Goal: Transaction & Acquisition: Purchase product/service

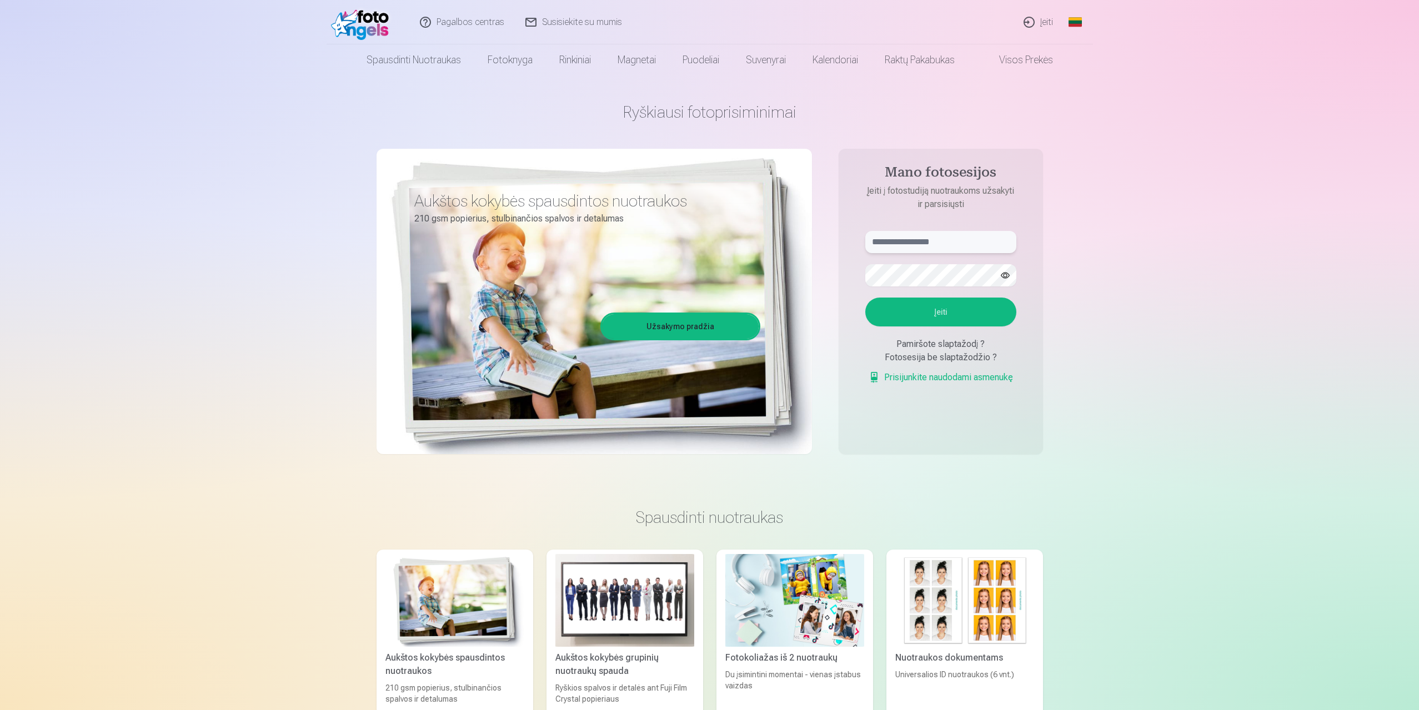
click at [962, 242] on input "text" at bounding box center [940, 242] width 151 height 22
type input "**********"
click at [926, 314] on button "Įeiti" at bounding box center [940, 312] width 151 height 29
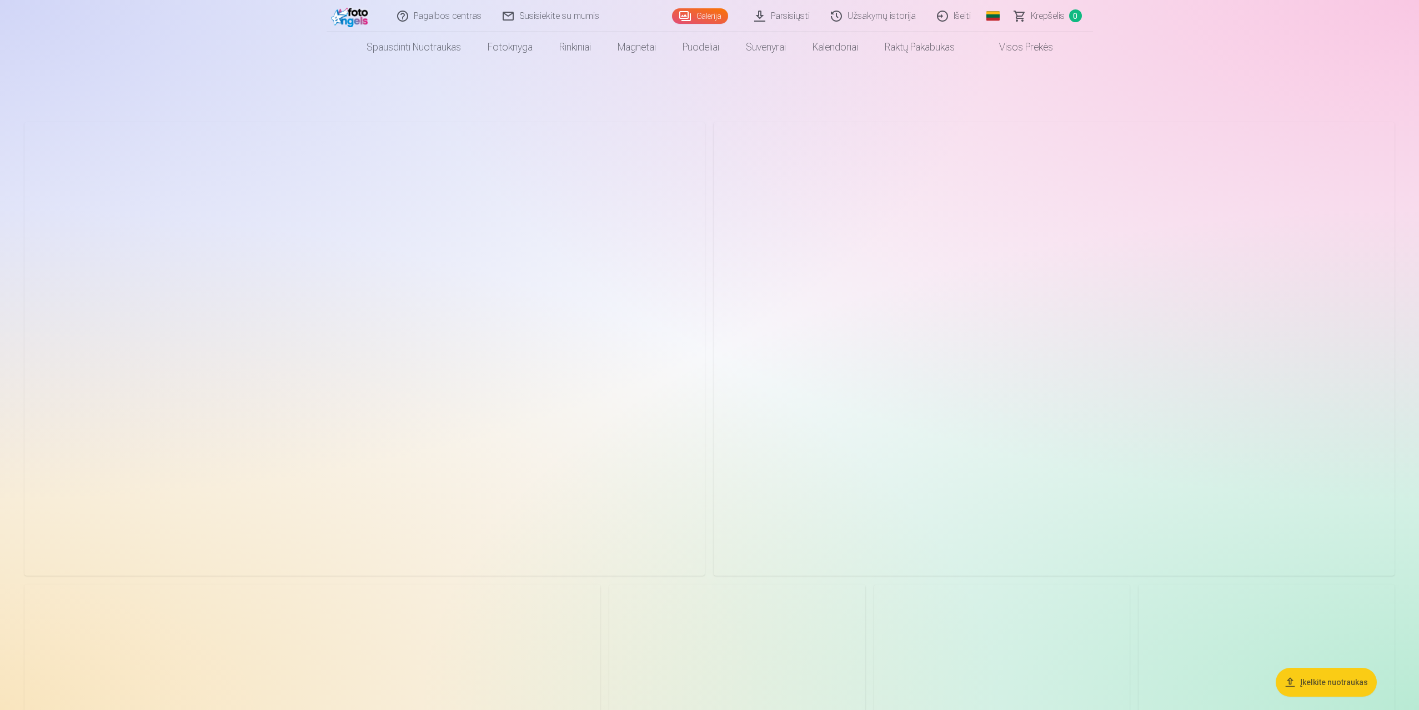
scroll to position [56, 0]
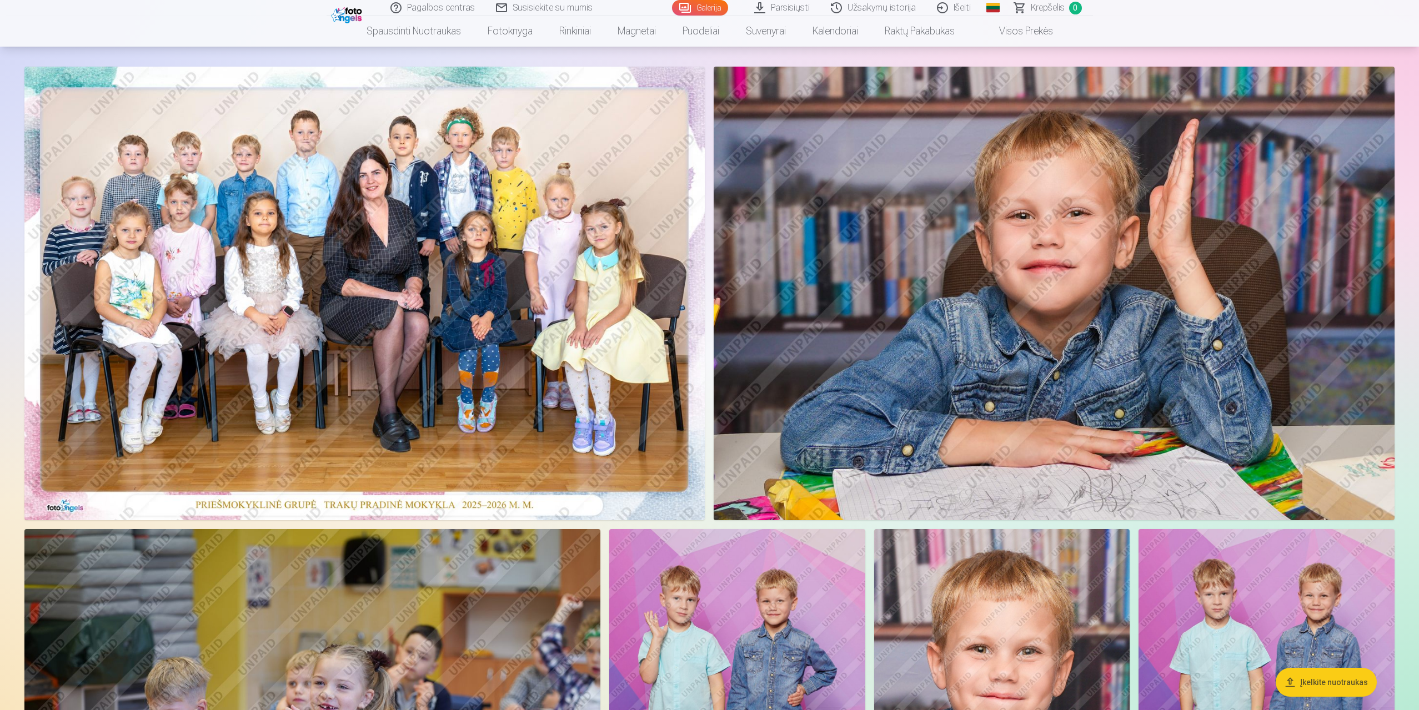
click at [309, 277] on img at bounding box center [364, 294] width 680 height 454
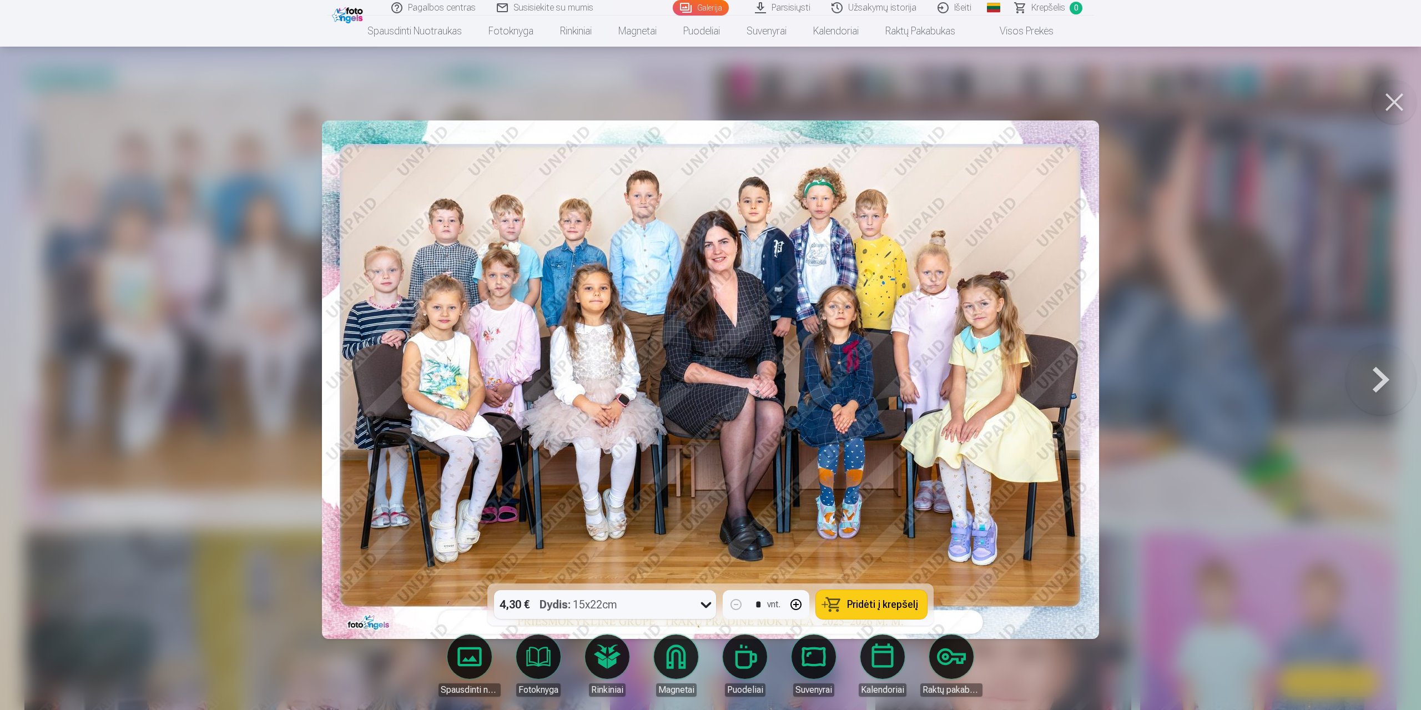
click at [874, 604] on span "Pridėti į krepšelį" at bounding box center [882, 605] width 71 height 10
click at [1383, 100] on button at bounding box center [1395, 102] width 44 height 44
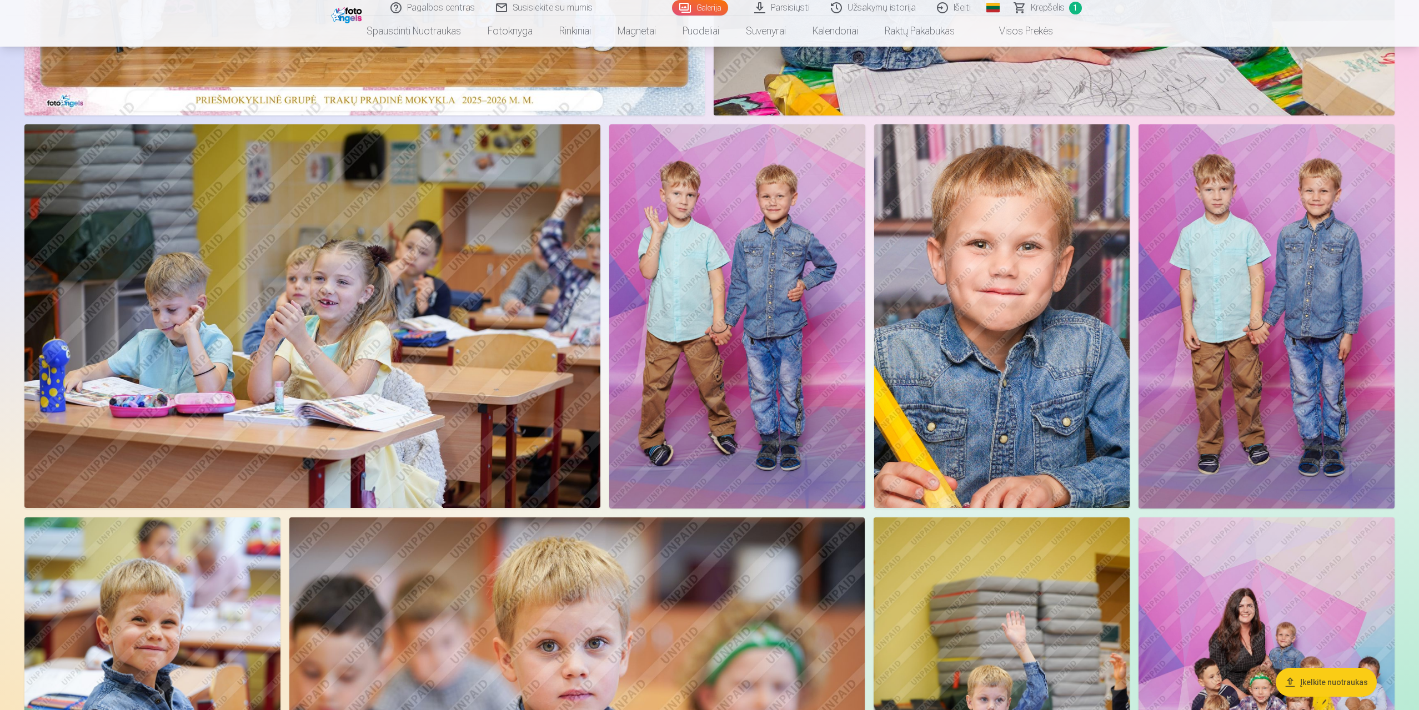
scroll to position [500, 0]
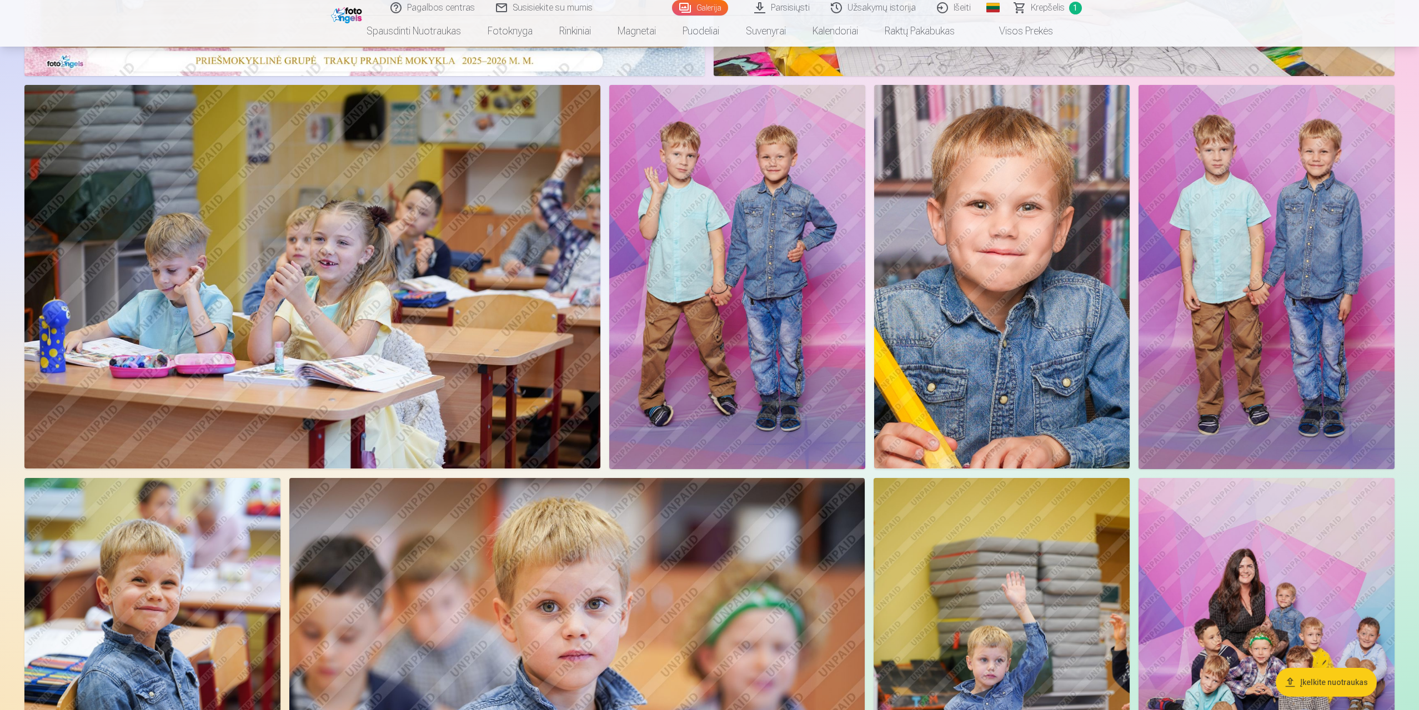
click at [1048, 286] on img at bounding box center [1002, 277] width 256 height 384
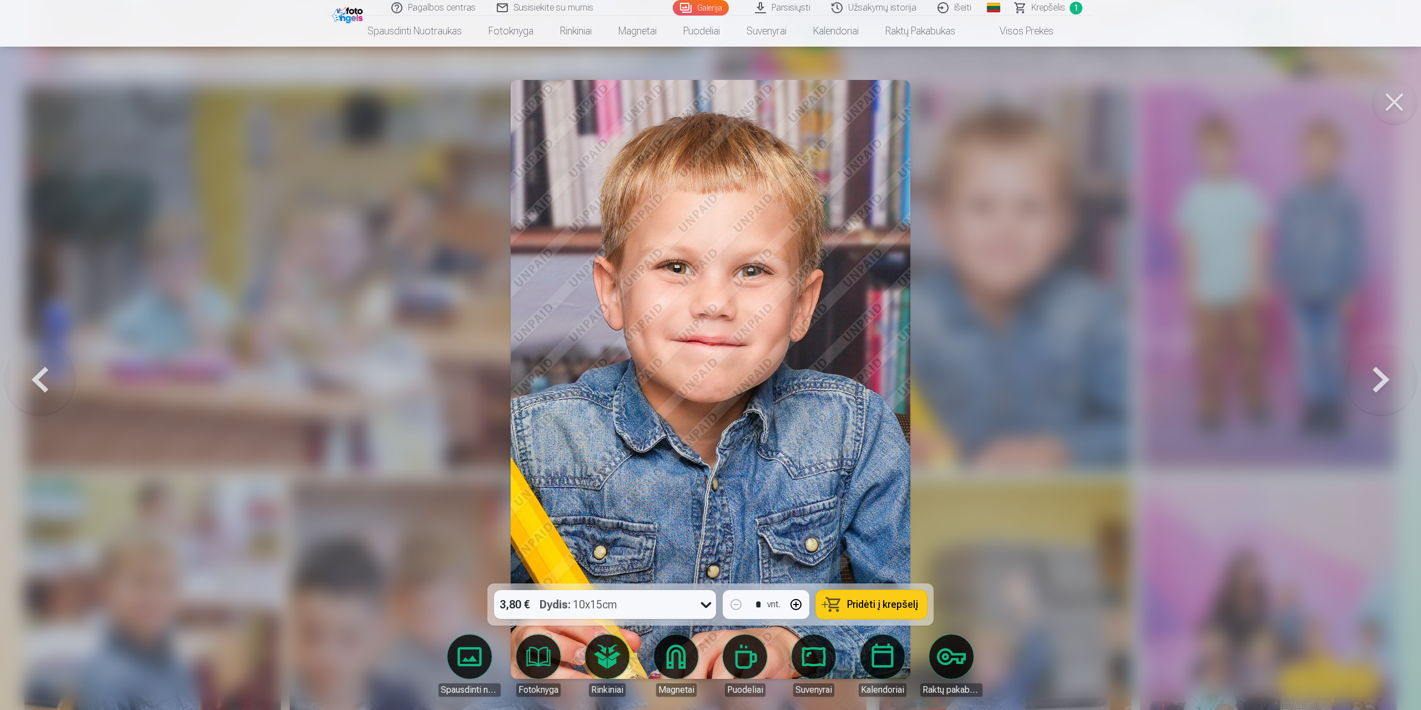
click at [871, 607] on span "Pridėti į krepšelį" at bounding box center [882, 605] width 71 height 10
click at [1395, 109] on button at bounding box center [1395, 102] width 44 height 44
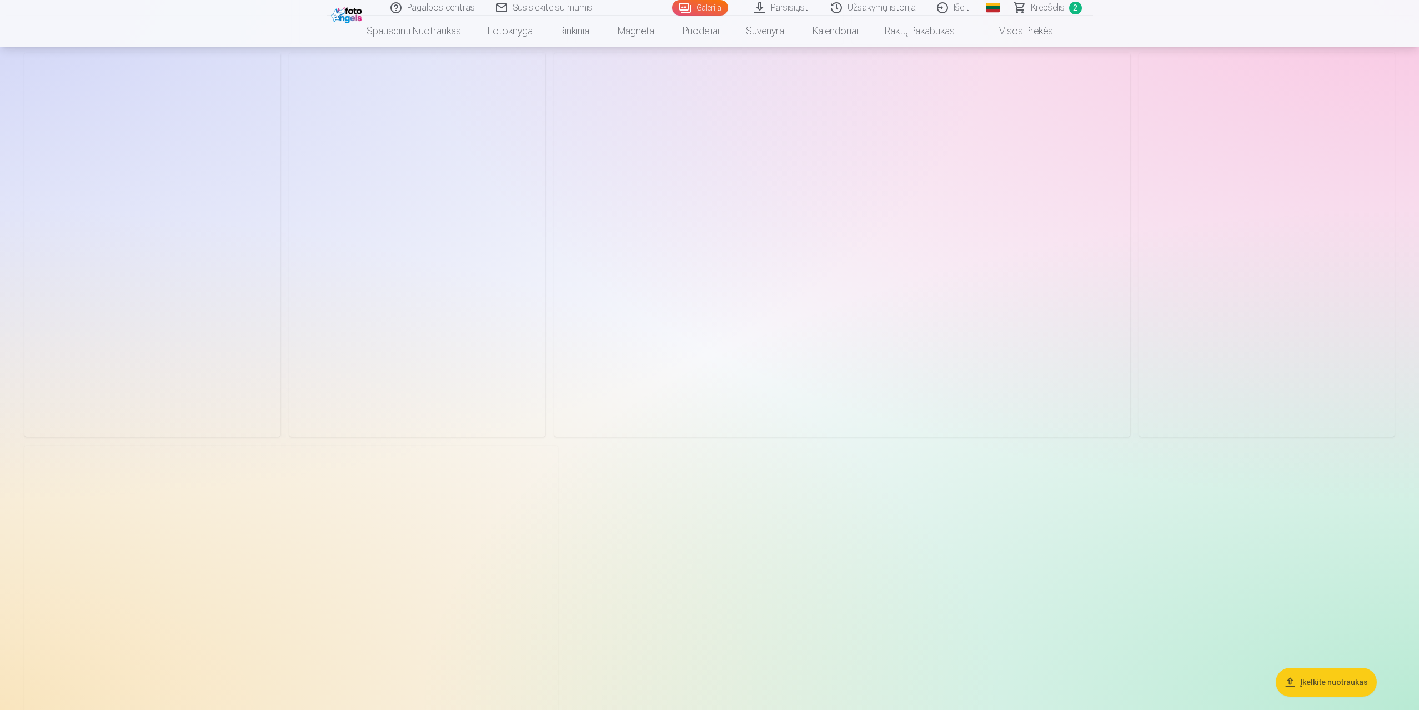
scroll to position [2610, 0]
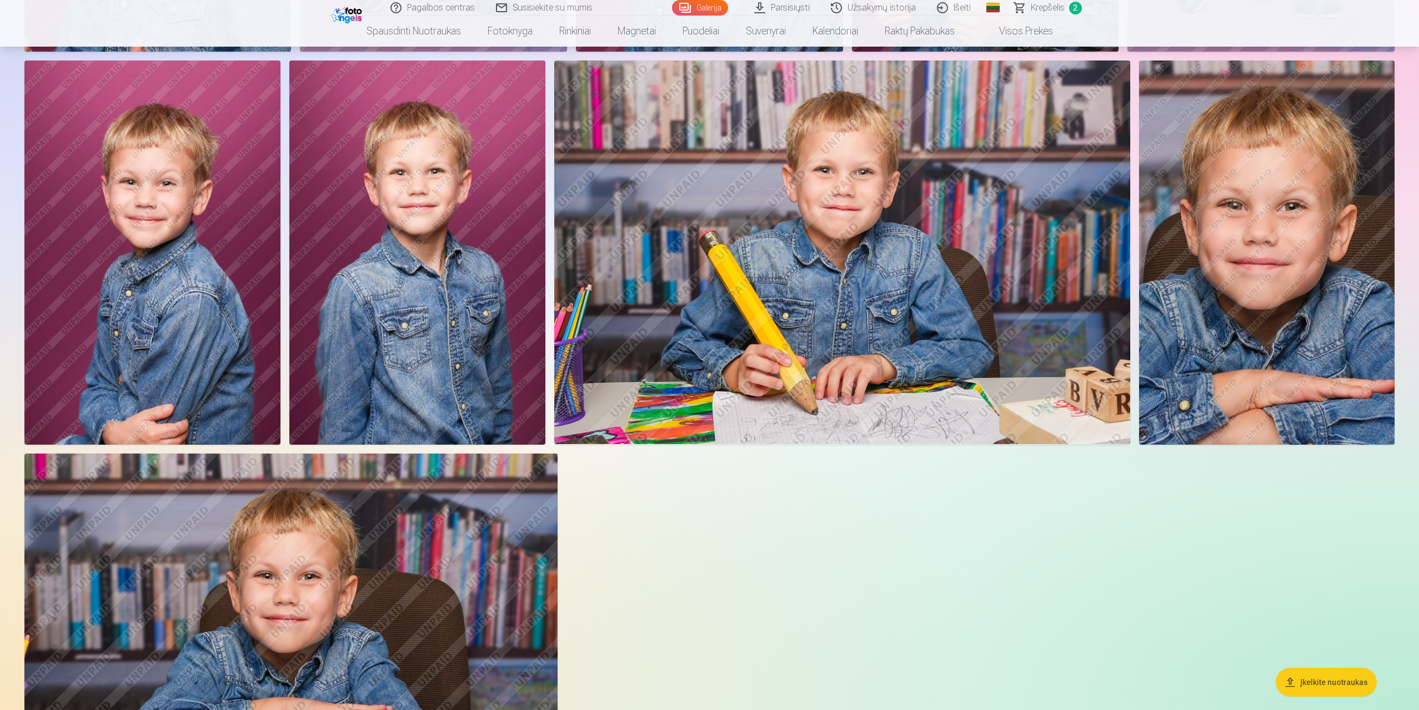
click at [1008, 211] on img at bounding box center [842, 253] width 576 height 384
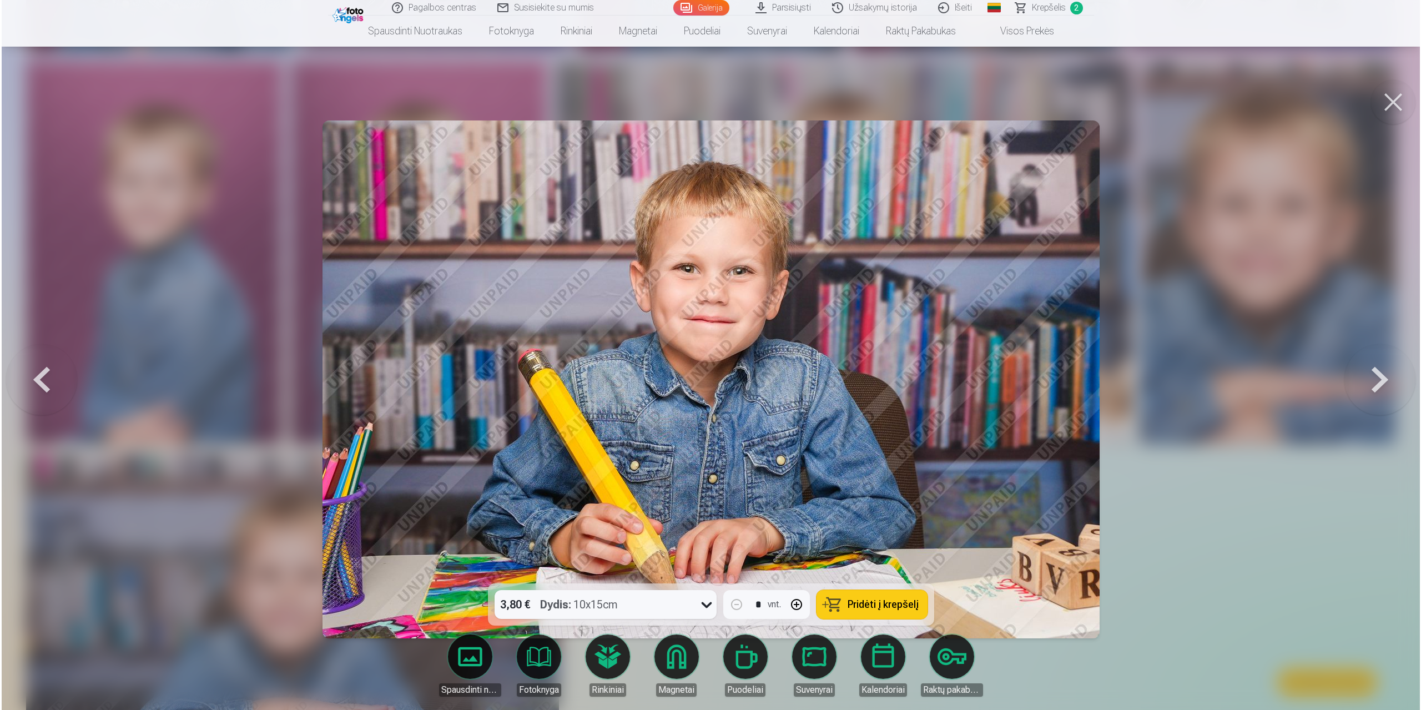
scroll to position [2614, 0]
click at [845, 602] on button "Pridėti į krepšelį" at bounding box center [871, 604] width 111 height 29
click at [1039, 3] on span "Krepšelis" at bounding box center [1049, 7] width 34 height 13
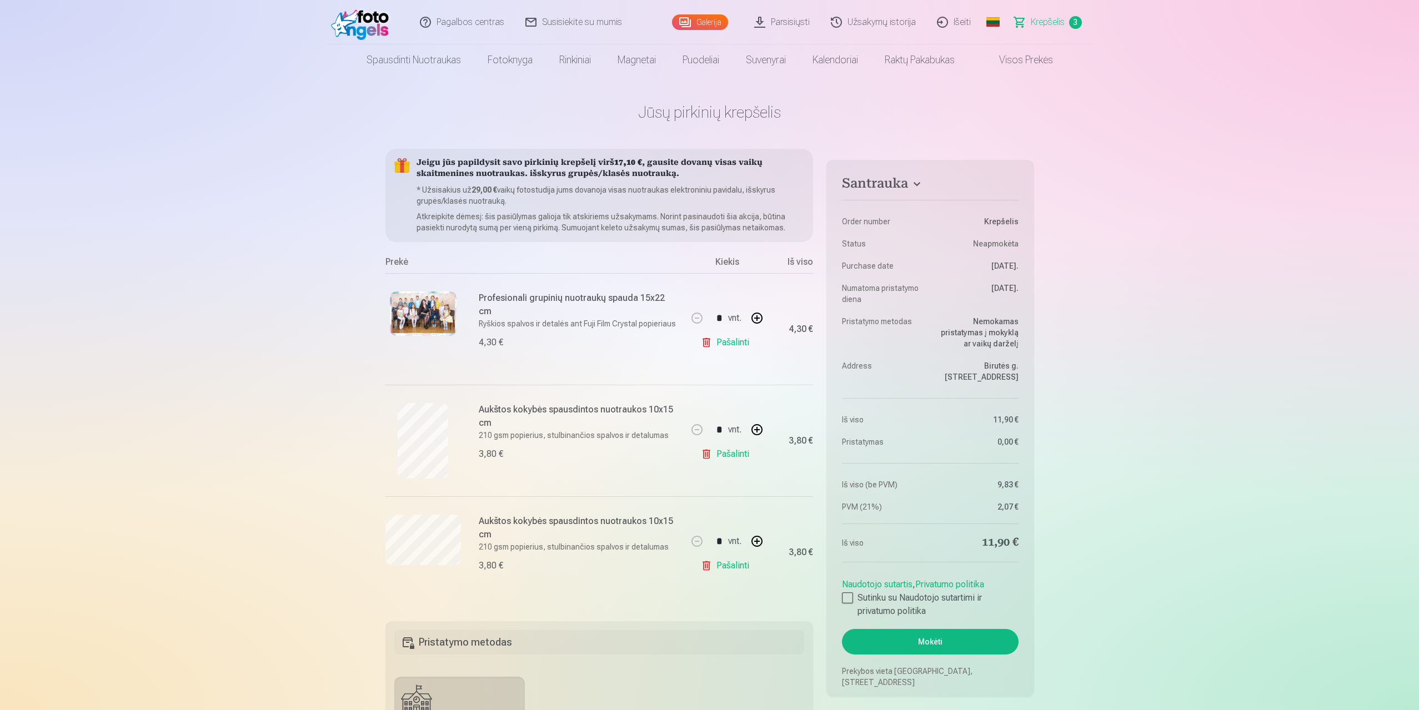
click at [737, 565] on link "Pašalinti" at bounding box center [727, 566] width 53 height 22
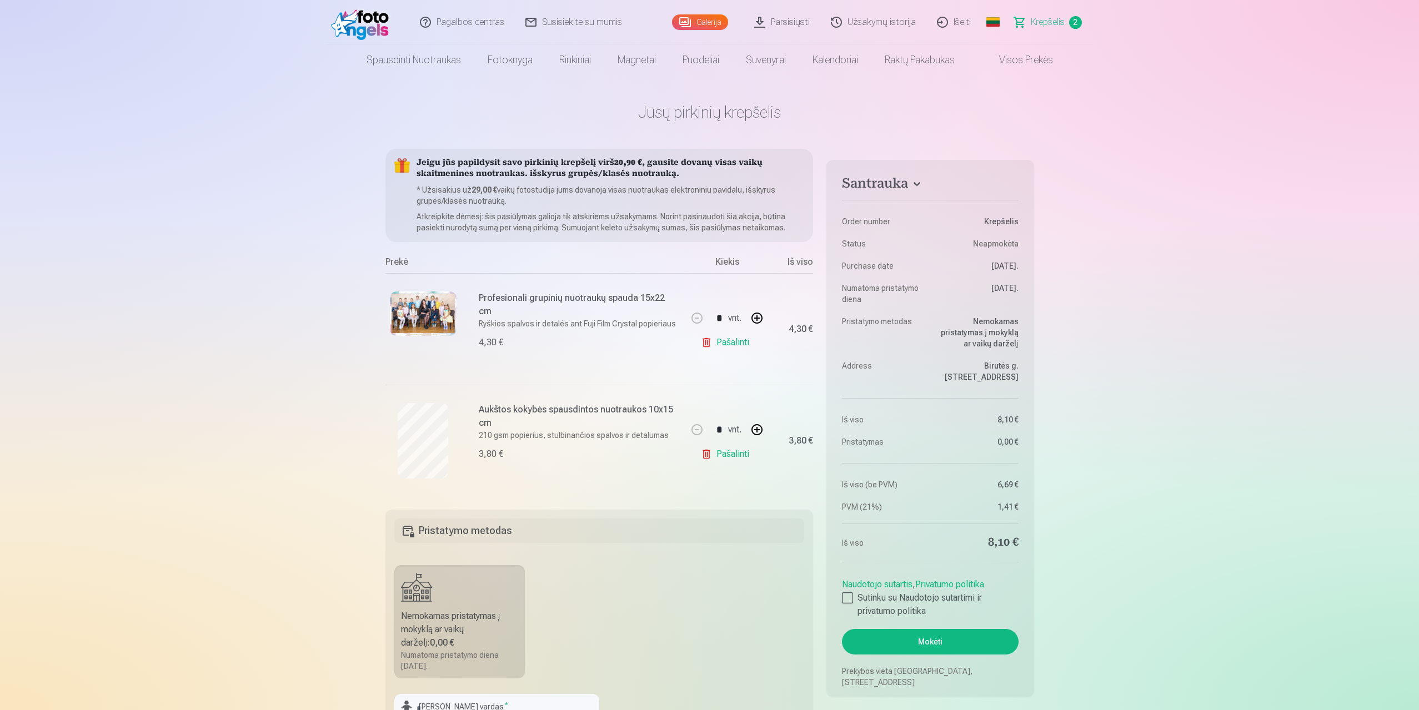
click at [717, 24] on link "Galerija" at bounding box center [700, 22] width 56 height 16
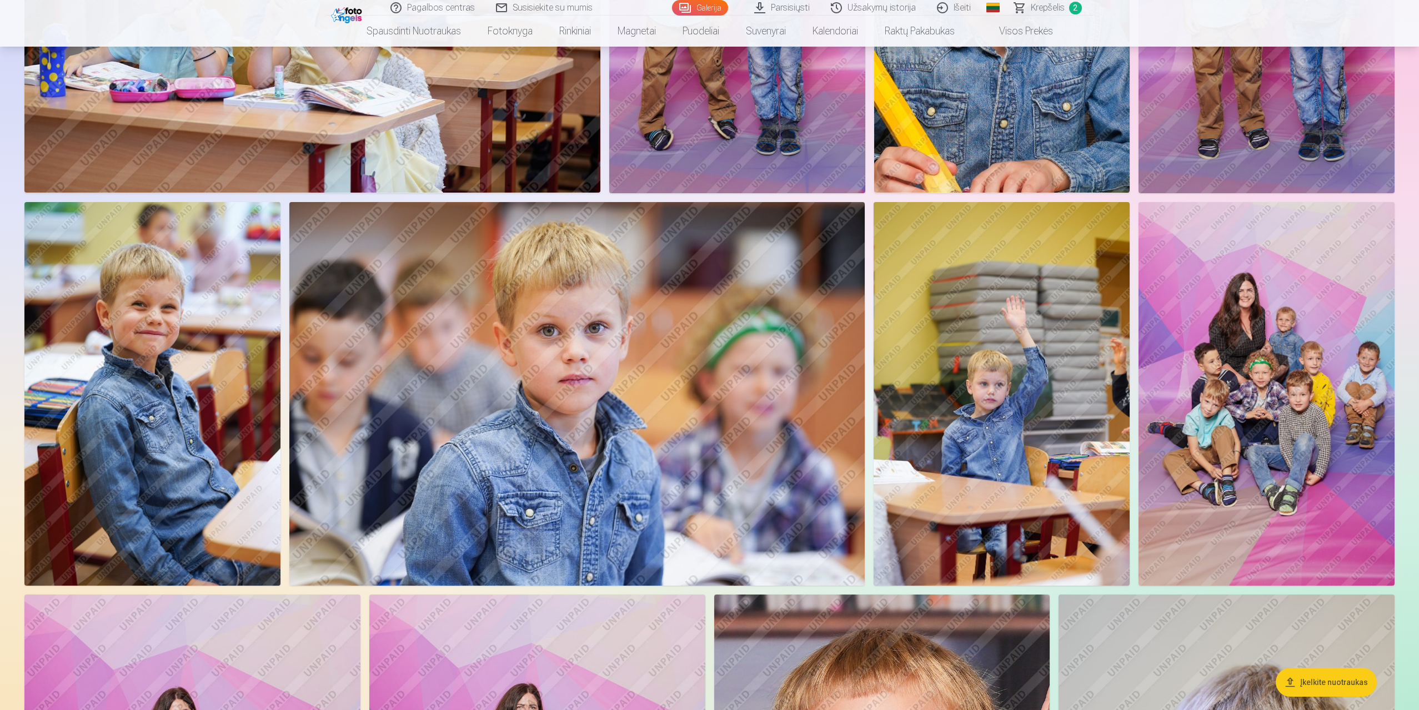
scroll to position [777, 0]
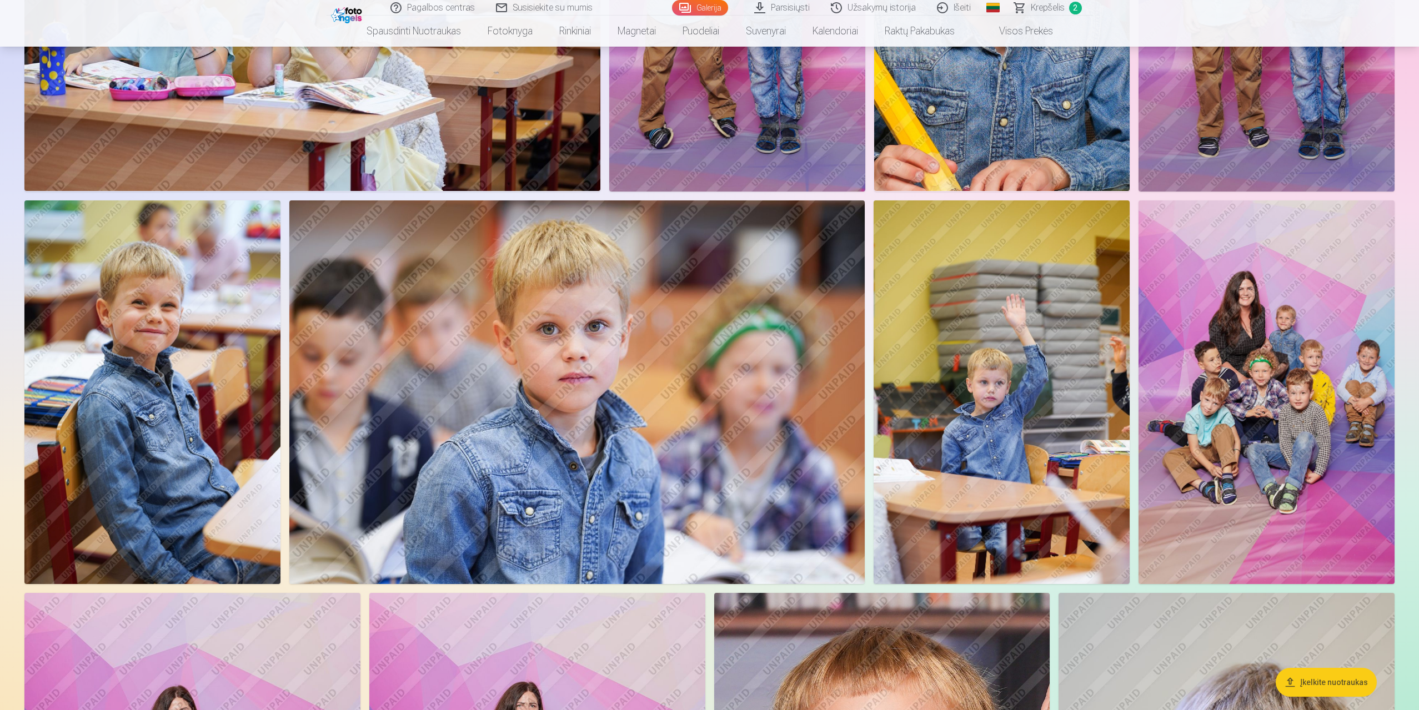
click at [732, 274] on img at bounding box center [577, 392] width 576 height 384
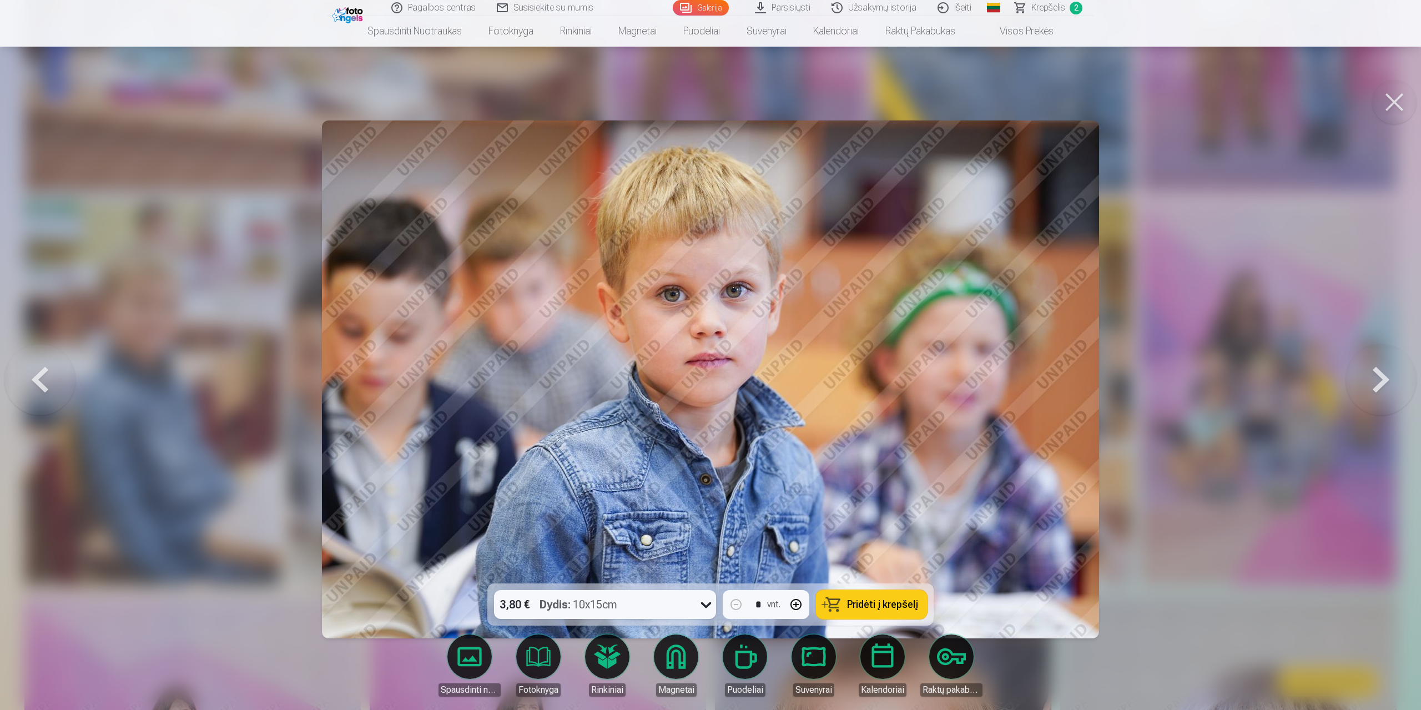
click at [876, 612] on button "Pridėti į krepšelį" at bounding box center [871, 604] width 111 height 29
click at [621, 602] on div "3,80 € Dydis : 10x15cm" at bounding box center [594, 604] width 201 height 29
click at [139, 388] on div at bounding box center [710, 355] width 1421 height 710
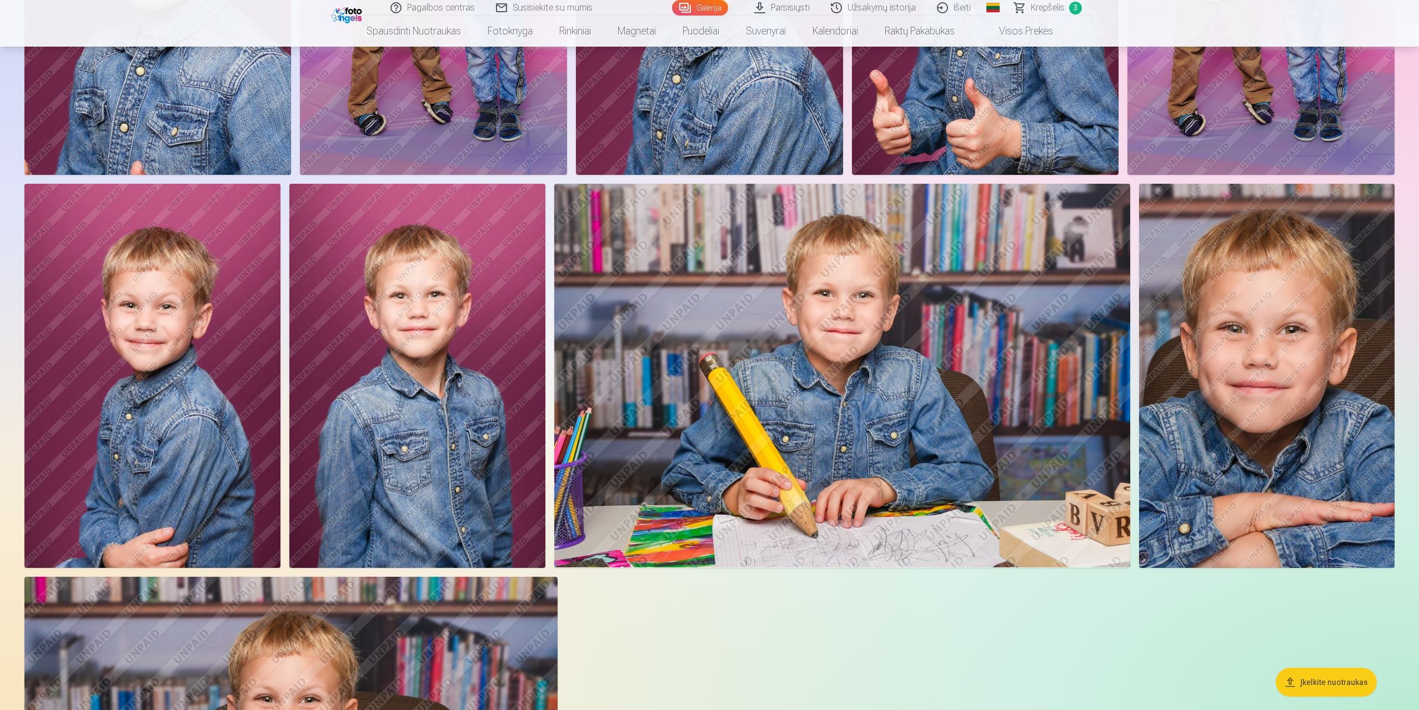
scroll to position [2554, 0]
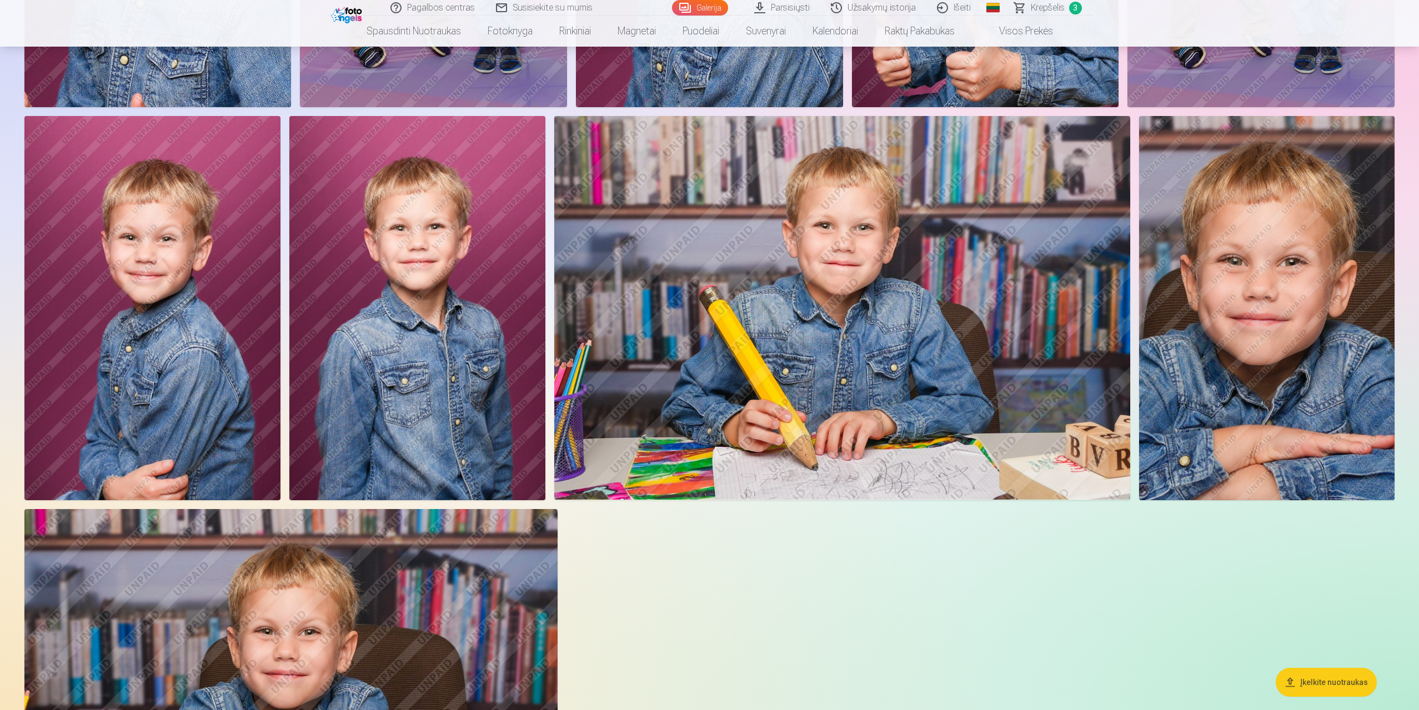
click at [1284, 345] on img at bounding box center [1266, 308] width 255 height 384
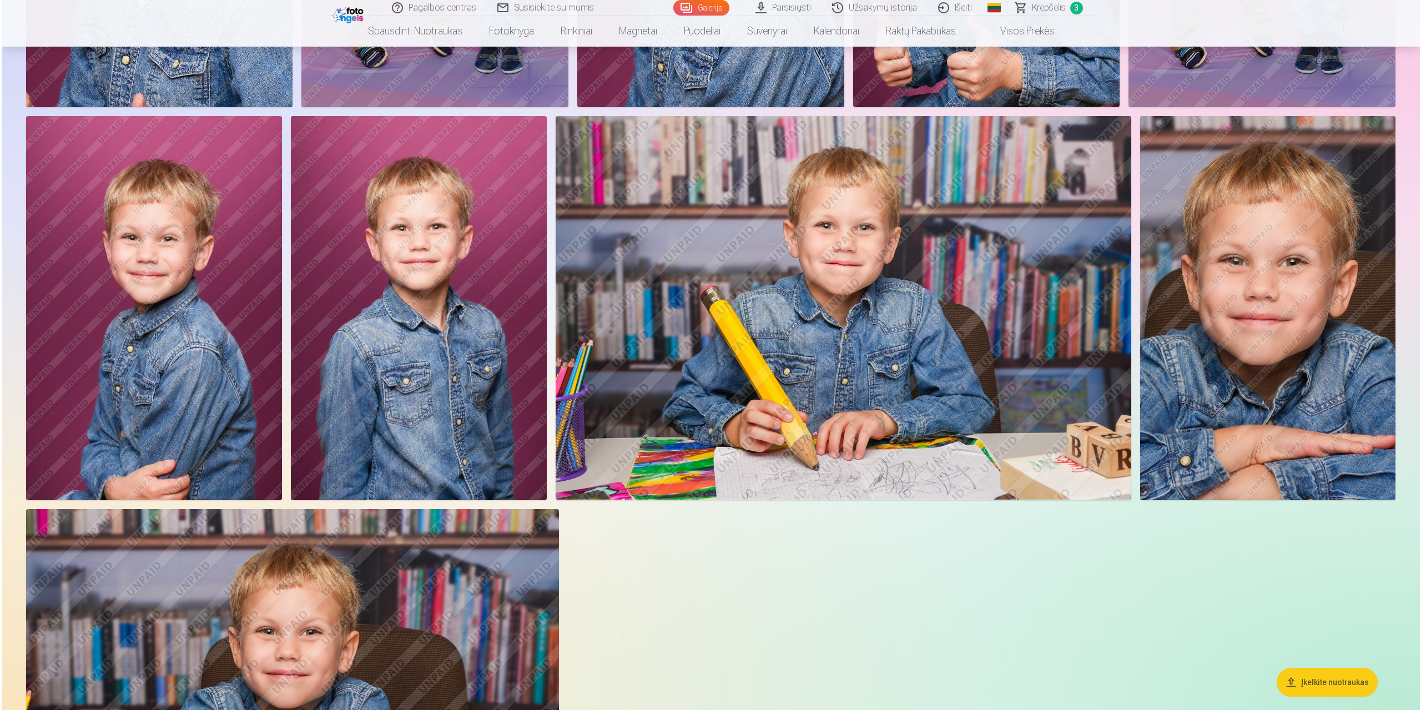
scroll to position [2558, 0]
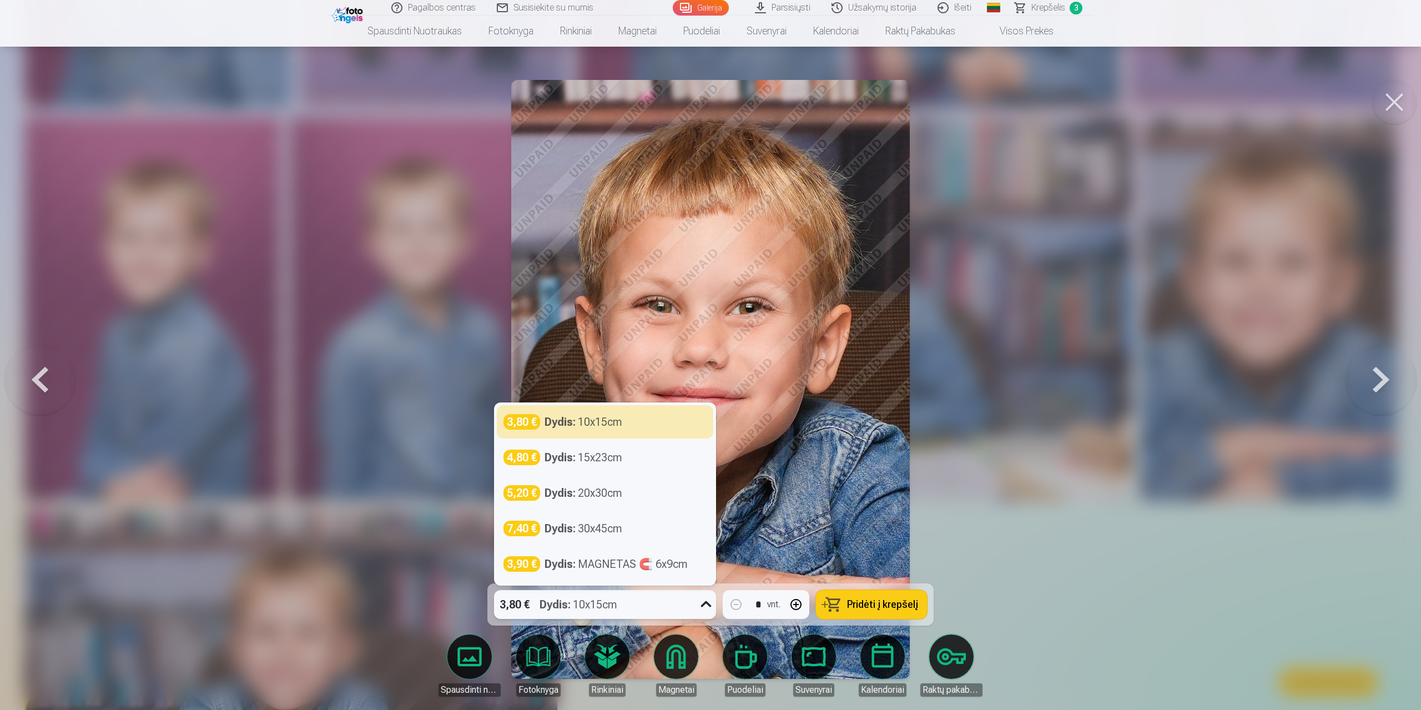
click at [711, 609] on icon at bounding box center [706, 605] width 18 height 18
click at [636, 562] on div "Dydis : MAGNETAS 🧲 6x9cm" at bounding box center [616, 564] width 143 height 16
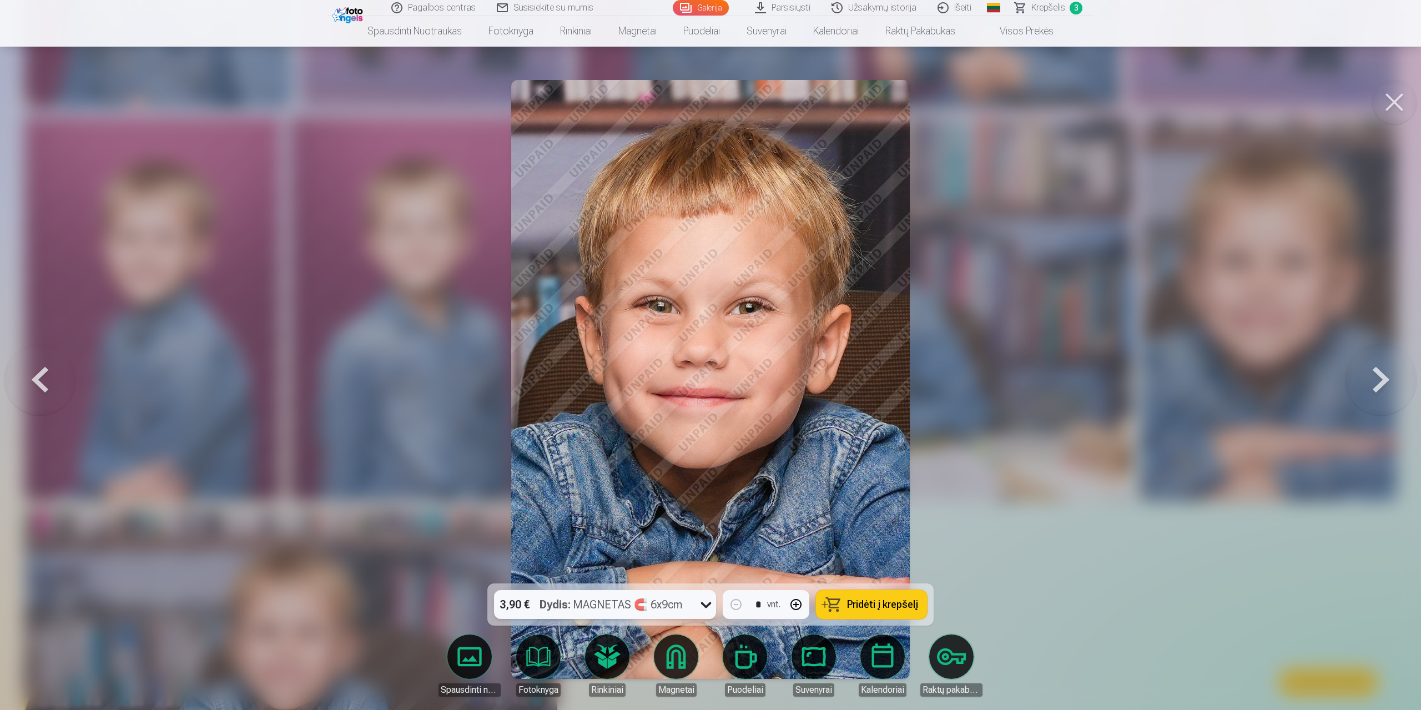
click at [874, 604] on span "Pridėti į krepšelį" at bounding box center [882, 605] width 71 height 10
click at [1037, 11] on span "Krepšelis" at bounding box center [1049, 7] width 34 height 13
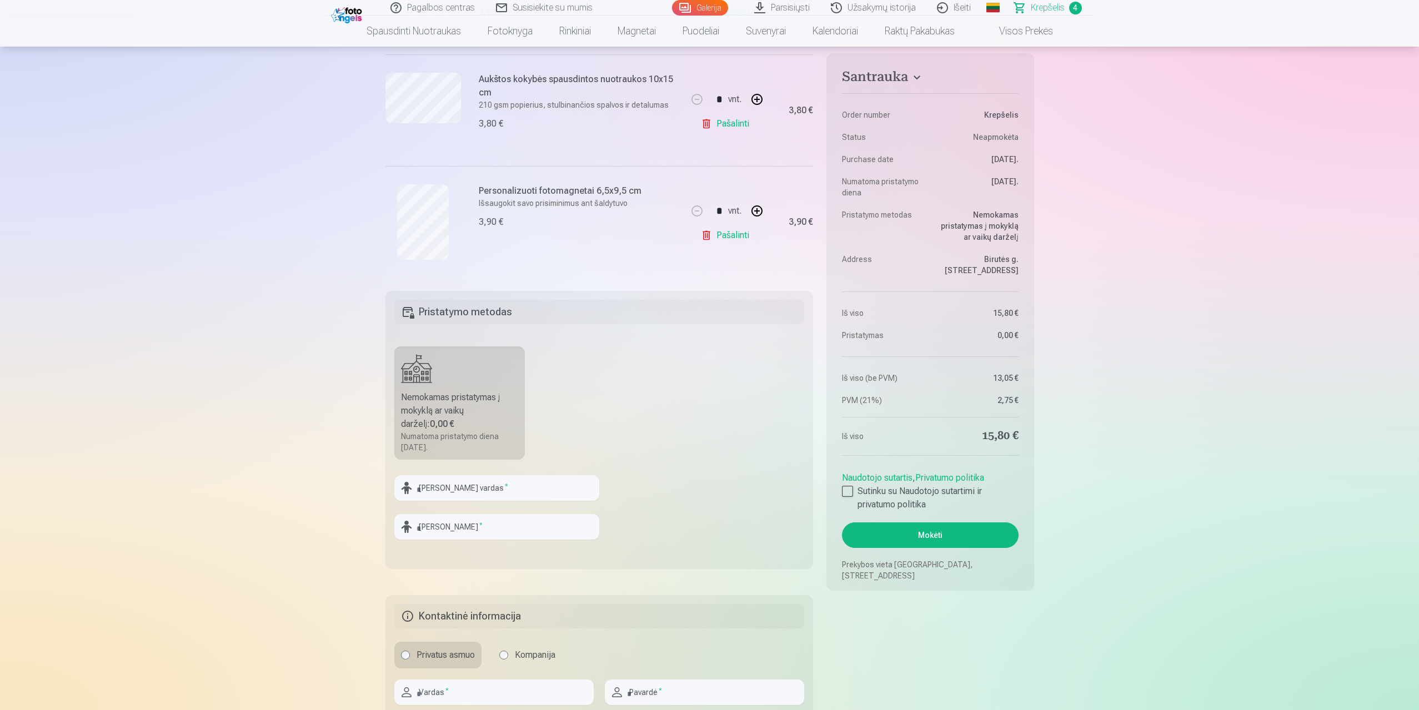
scroll to position [444, 0]
click at [510, 483] on input "text" at bounding box center [496, 486] width 205 height 26
type input "*"
type input "******"
click at [493, 529] on input "text" at bounding box center [496, 525] width 205 height 26
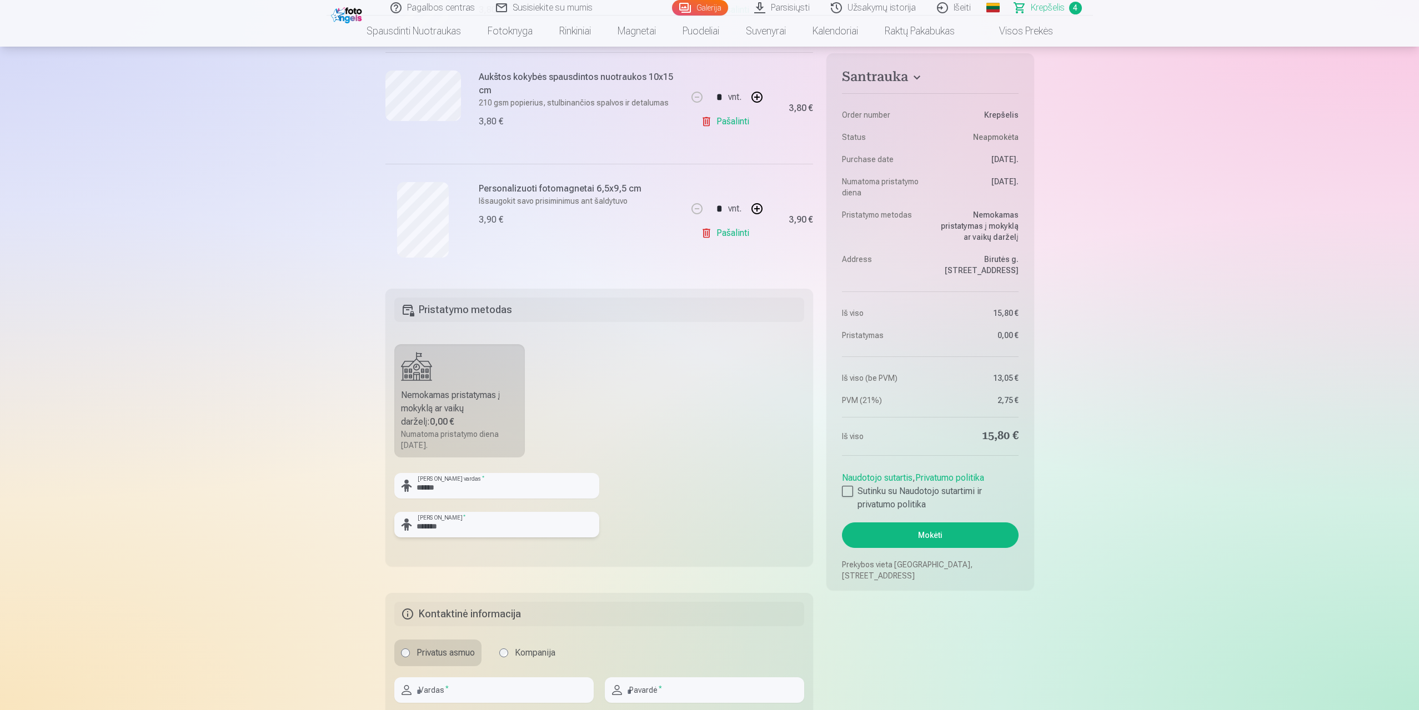
type input "*******"
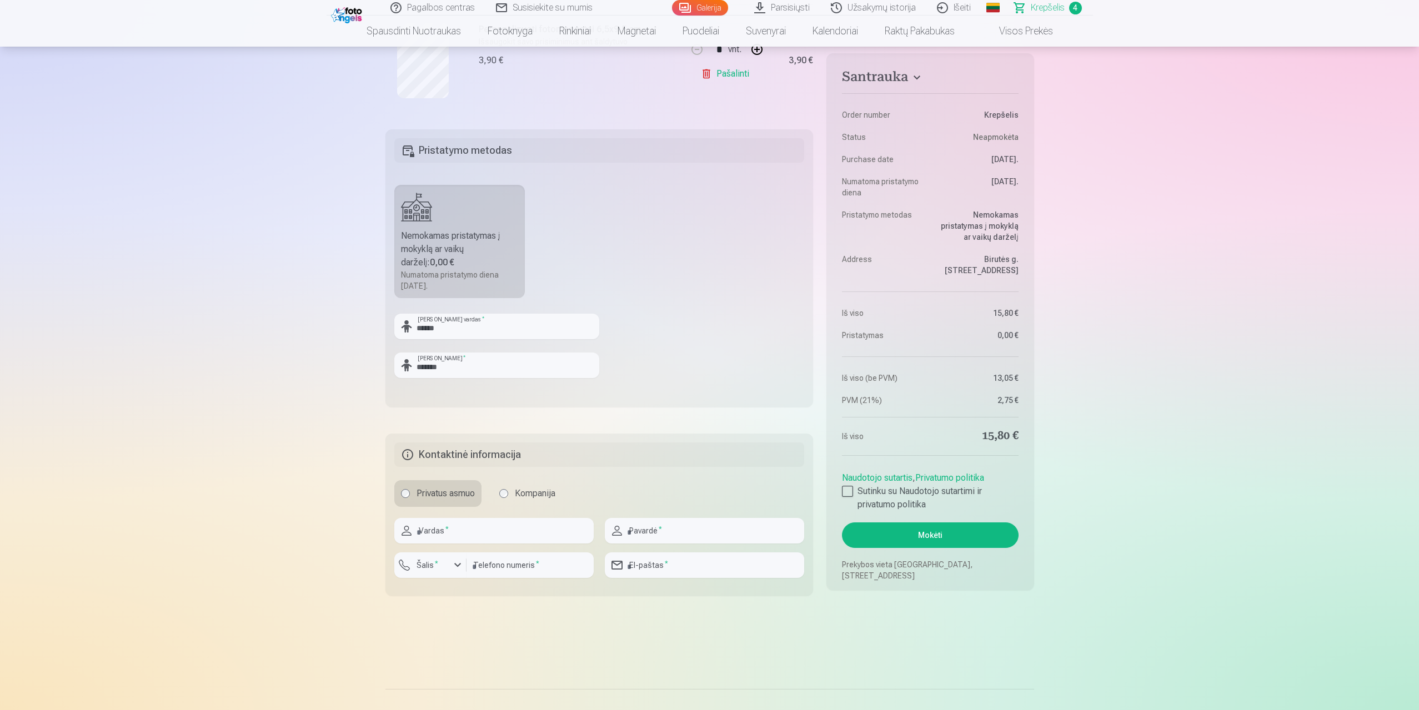
scroll to position [611, 0]
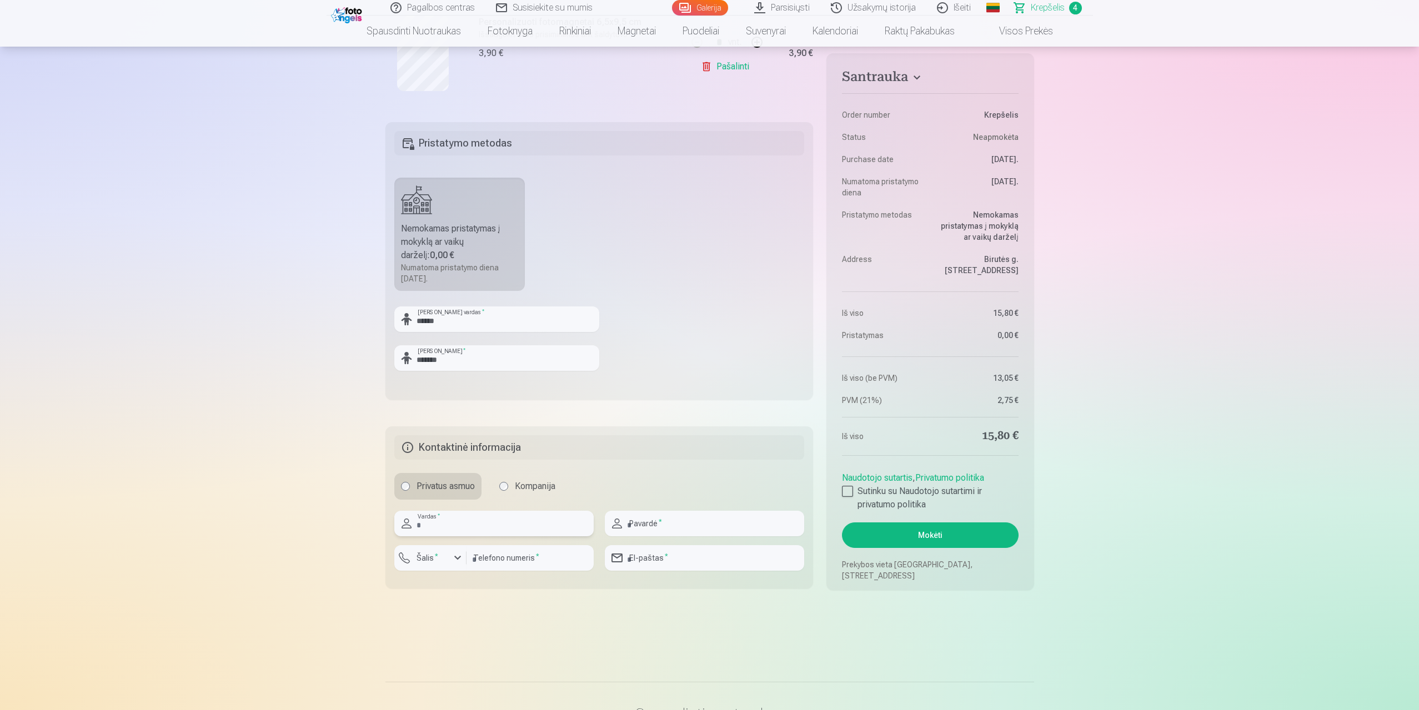
click at [460, 527] on input "text" at bounding box center [493, 524] width 199 height 26
type input "*******"
type input "*********"
type input "**********"
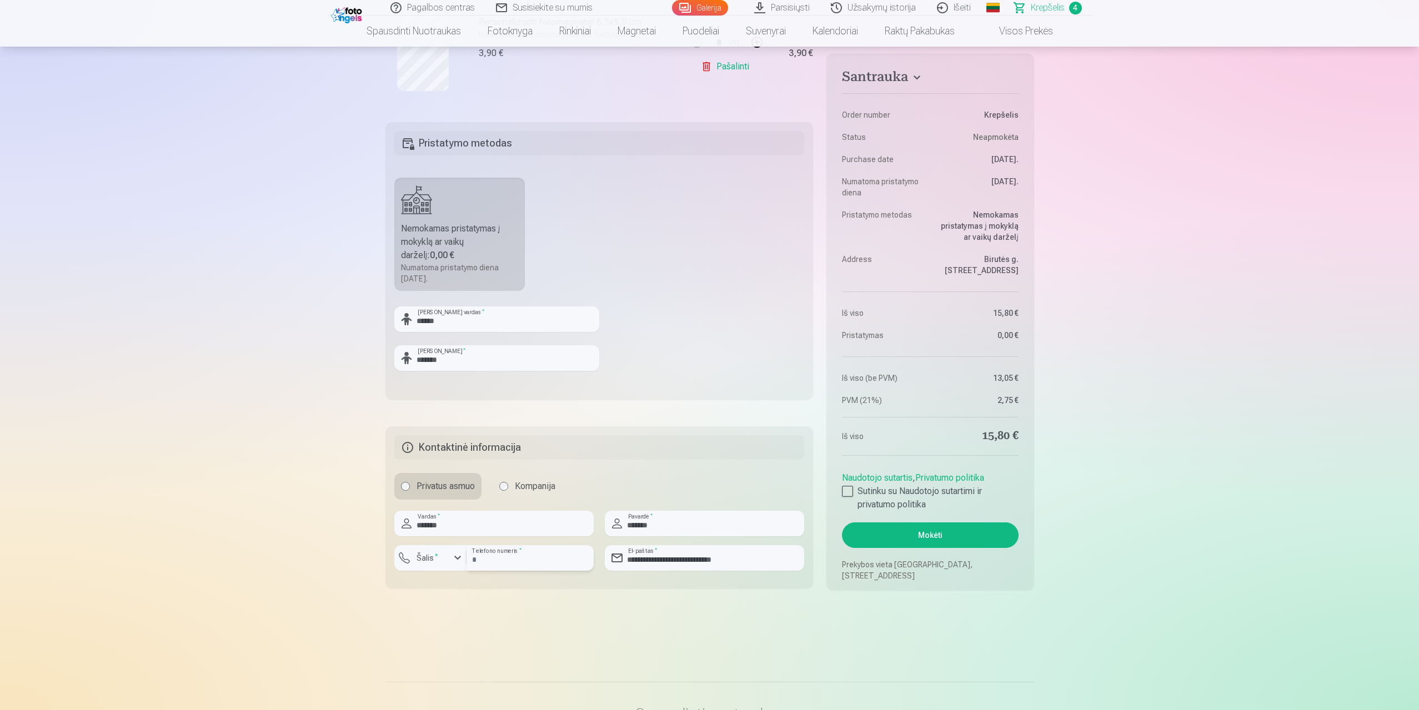
click at [530, 562] on input "*********" at bounding box center [529, 558] width 127 height 26
type input "*********"
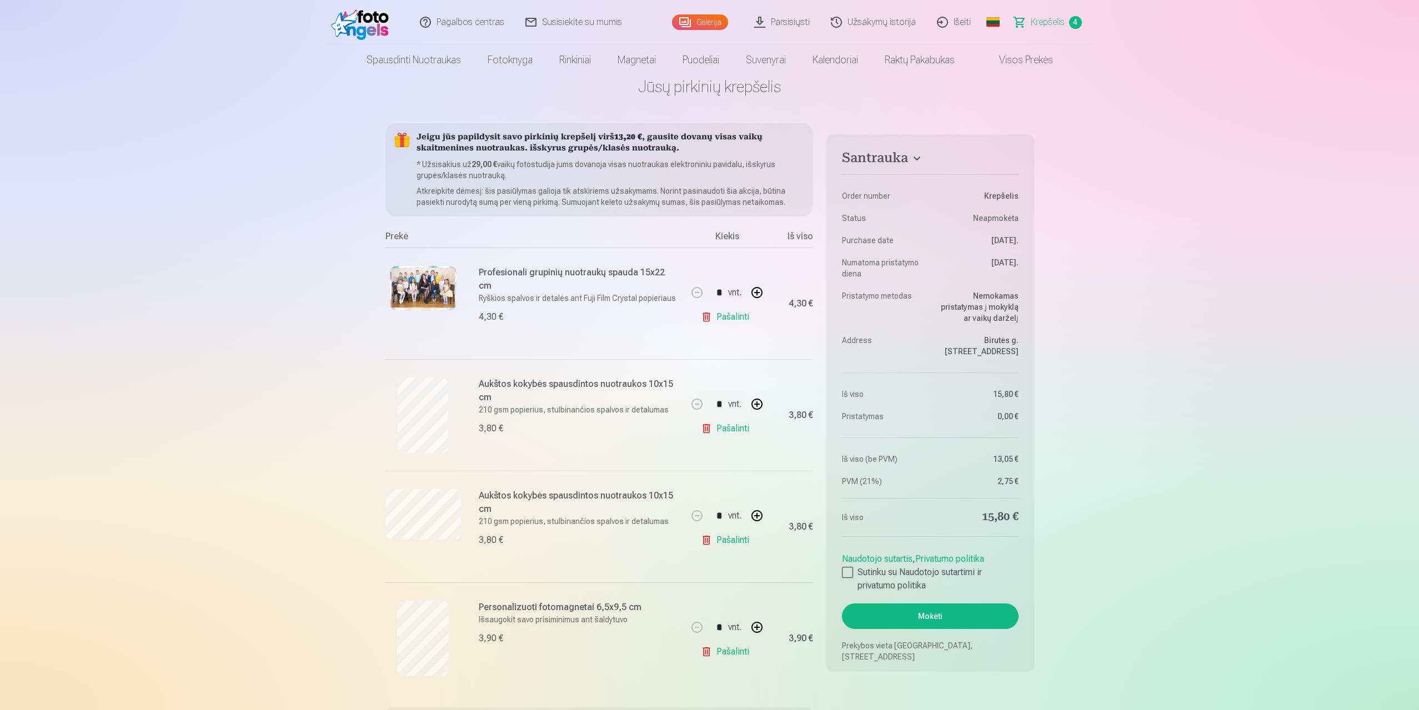
scroll to position [0, 0]
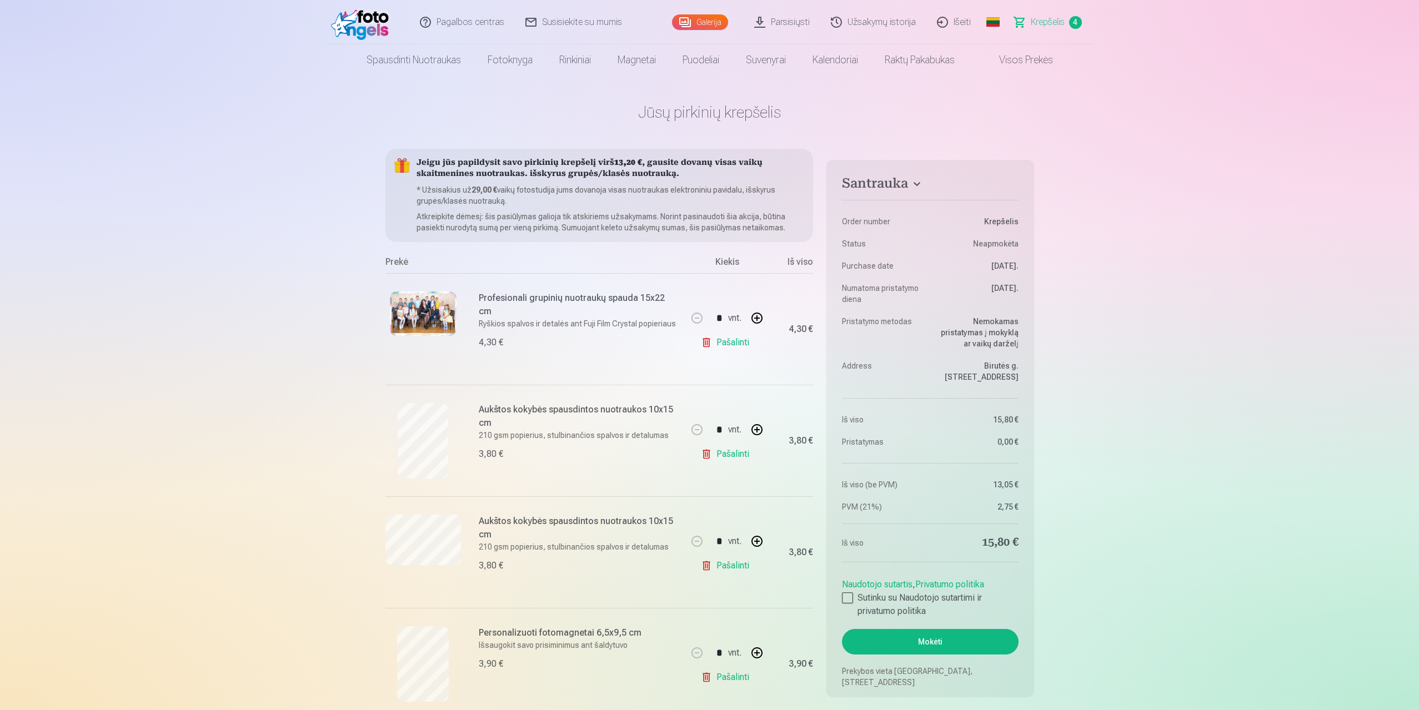
click at [789, 24] on link "Parsisiųsti" at bounding box center [782, 22] width 77 height 44
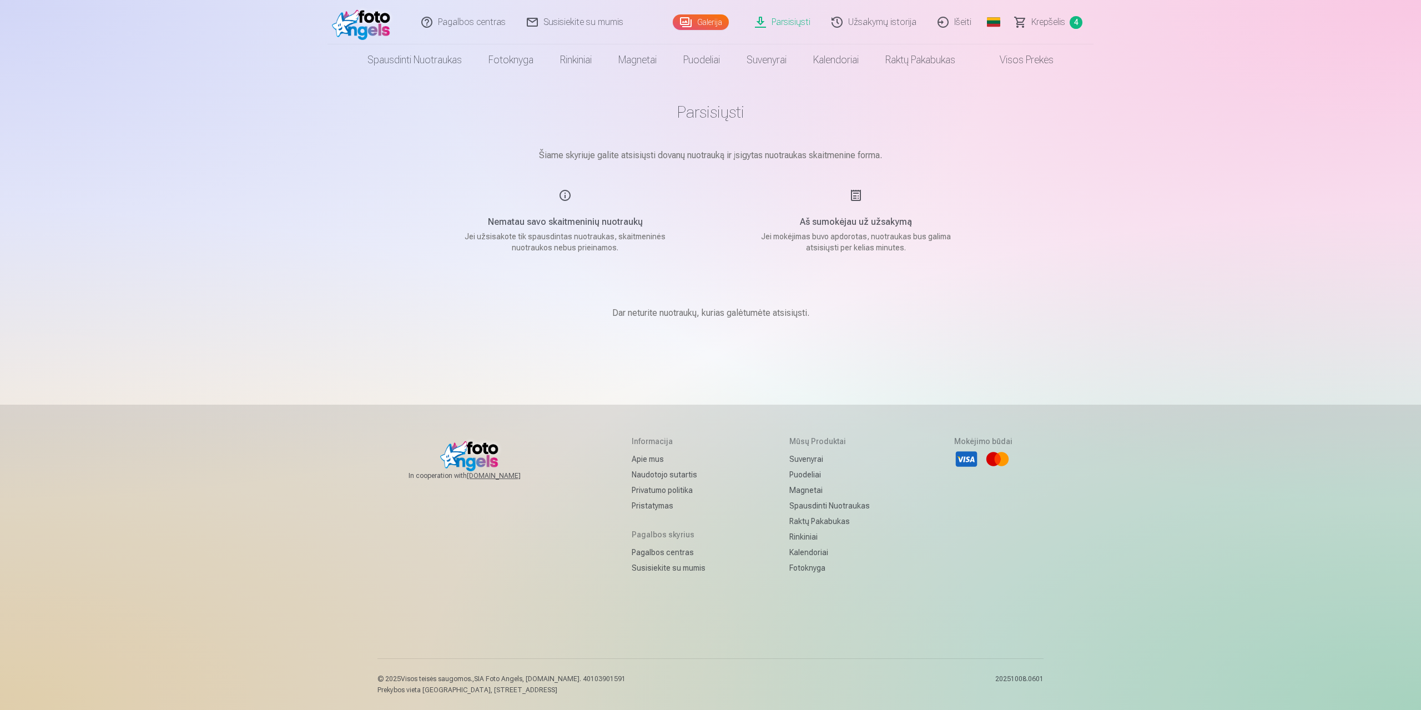
click at [711, 21] on link "Galerija" at bounding box center [701, 22] width 56 height 16
